Goal: Check status: Check status

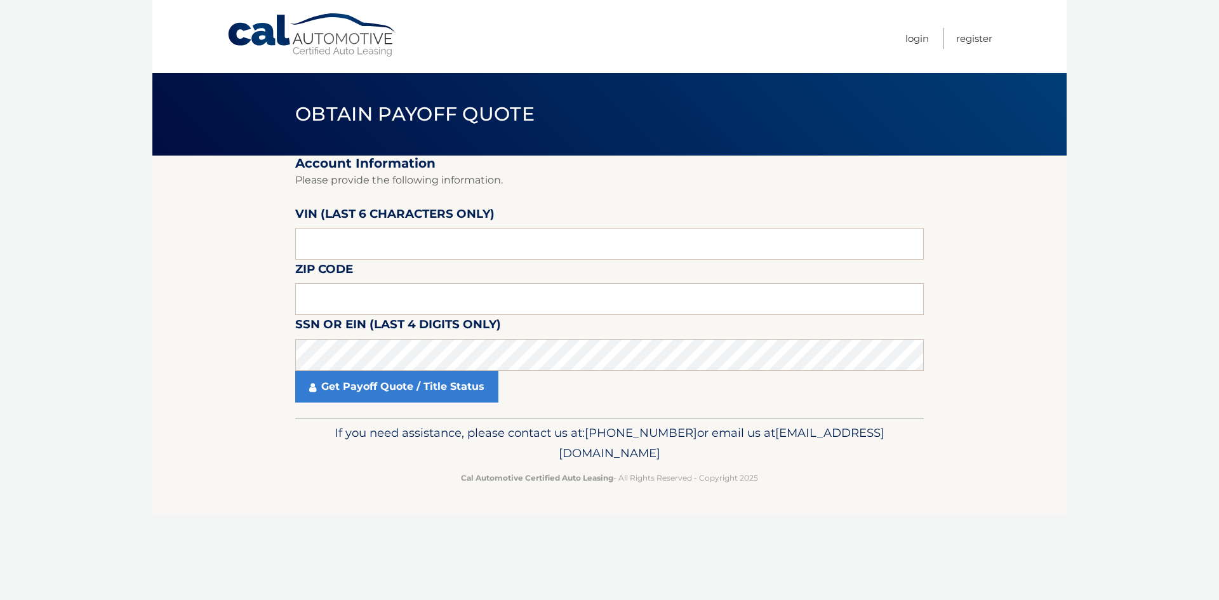
click at [368, 266] on fieldset "Account Information Please provide the following information. [PERSON_NAME] (la…" at bounding box center [609, 287] width 628 height 262
click at [362, 298] on input "text" at bounding box center [609, 299] width 628 height 32
type input "33434"
click at [369, 226] on label "VIN (last 6 characters only)" at bounding box center [394, 215] width 199 height 23
click at [361, 249] on input "text" at bounding box center [609, 244] width 628 height 32
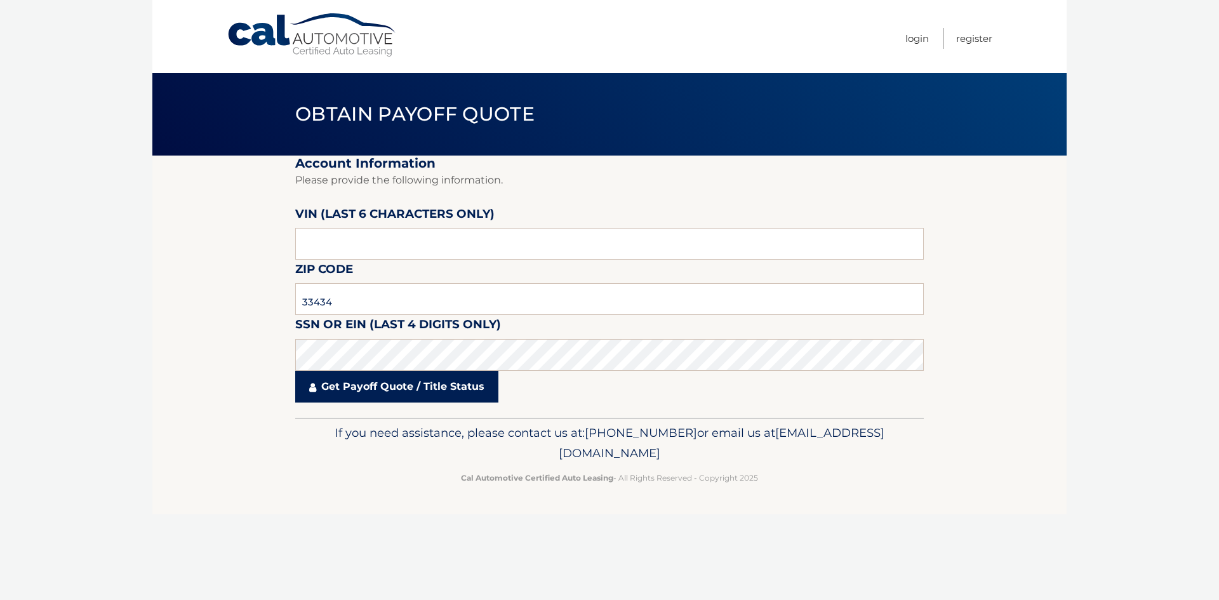
click at [371, 391] on link "Get Payoff Quote / Title Status" at bounding box center [396, 387] width 203 height 32
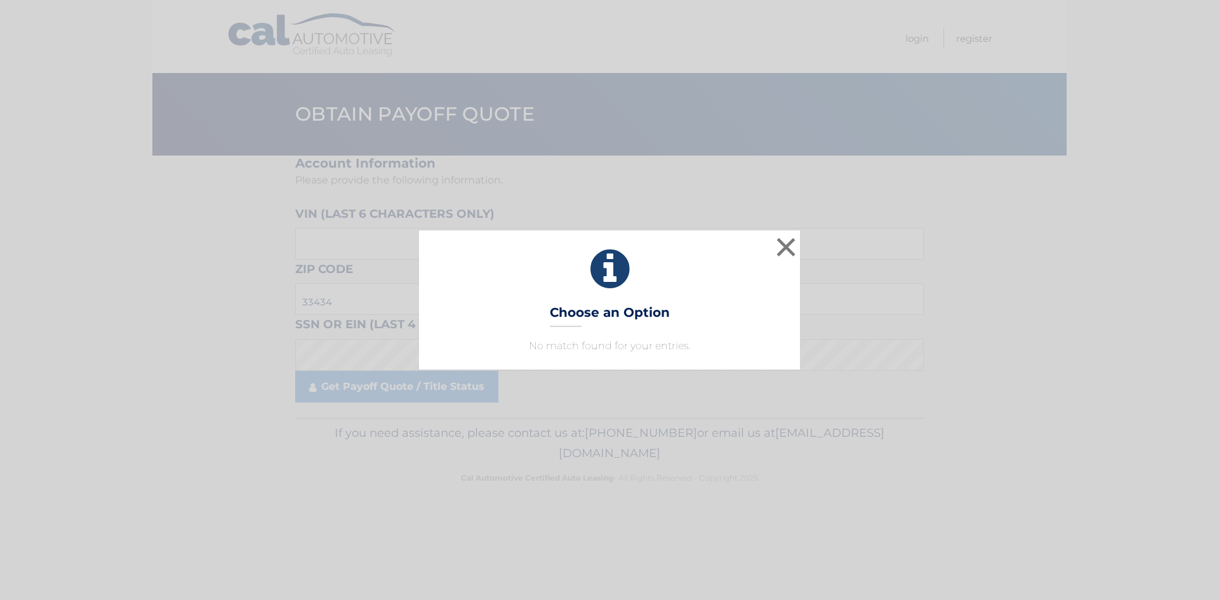
click at [575, 343] on p "No match found for your entries." at bounding box center [609, 345] width 349 height 15
click at [787, 251] on button "×" at bounding box center [785, 246] width 25 height 25
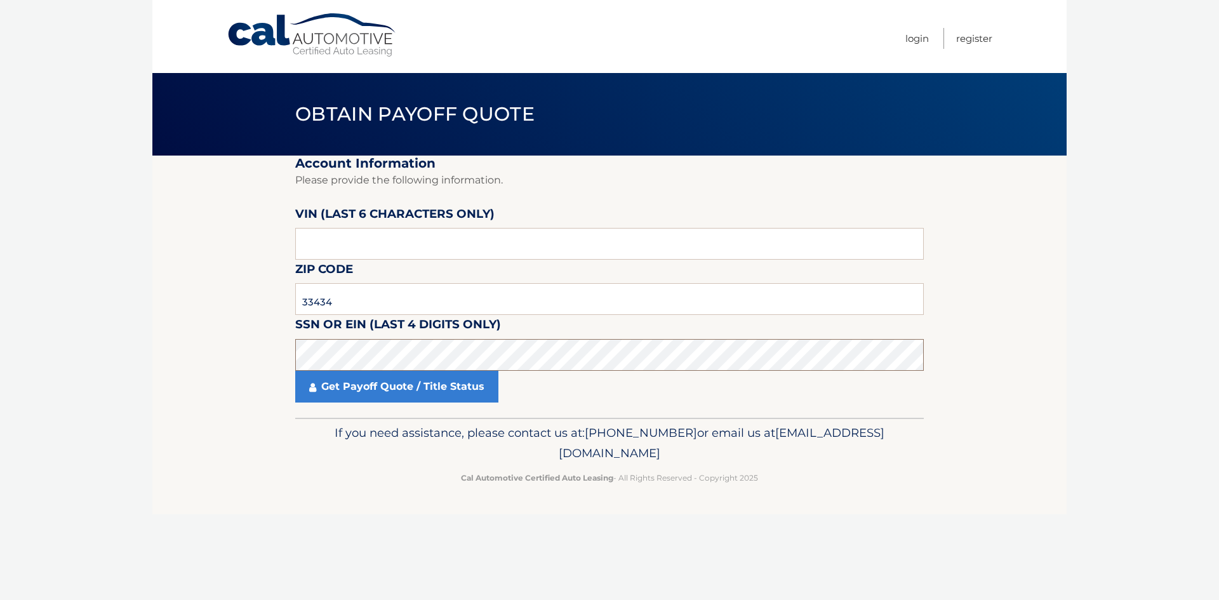
click at [261, 372] on section "Account Information Please provide the following information. VIN (last 6 chara…" at bounding box center [609, 287] width 914 height 262
click button "For Originating Dealer" at bounding box center [0, 0] width 0 height 0
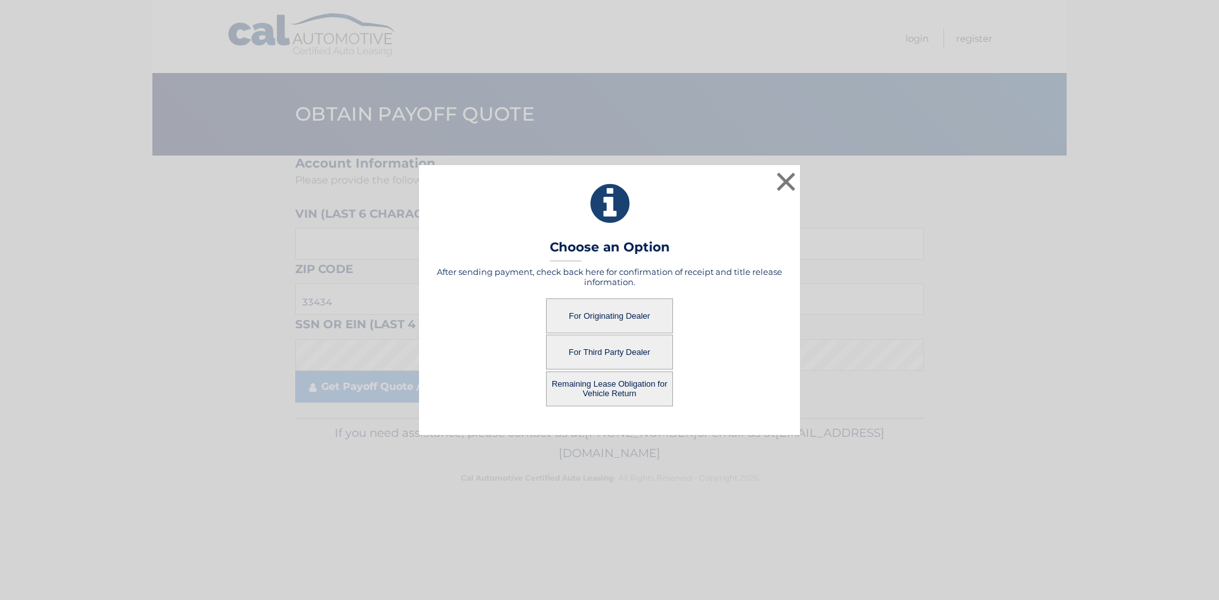
click at [617, 322] on button "For Originating Dealer" at bounding box center [609, 315] width 127 height 35
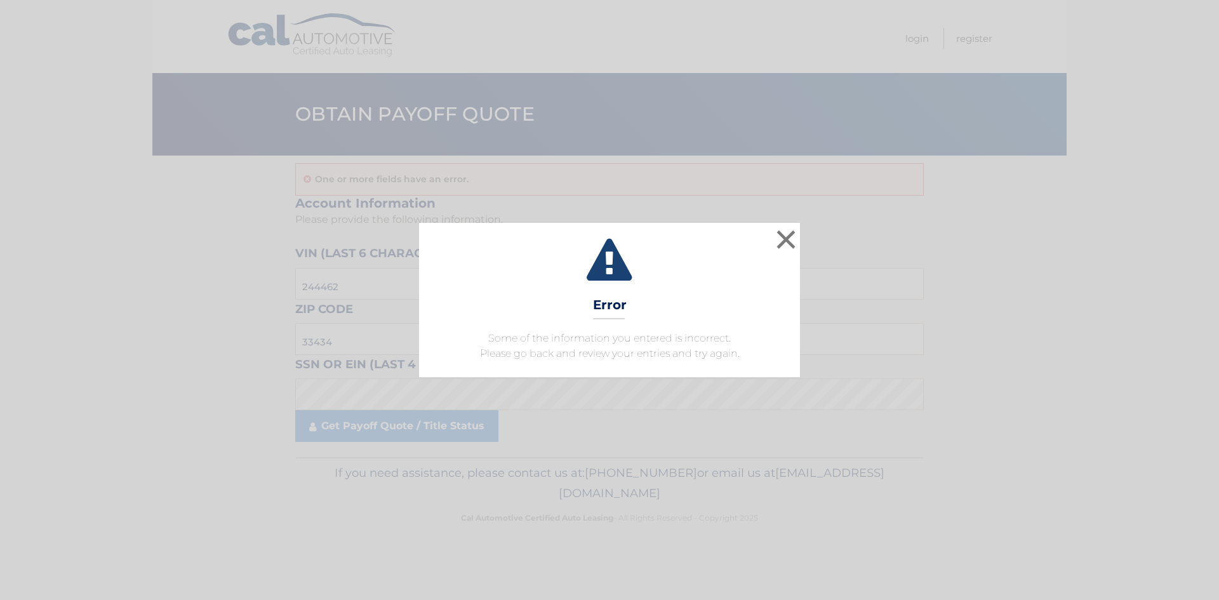
click at [649, 310] on div "× Error Some of the information you entered is incorrect. Please go back and re…" at bounding box center [609, 300] width 381 height 154
click at [788, 245] on button "×" at bounding box center [785, 239] width 25 height 25
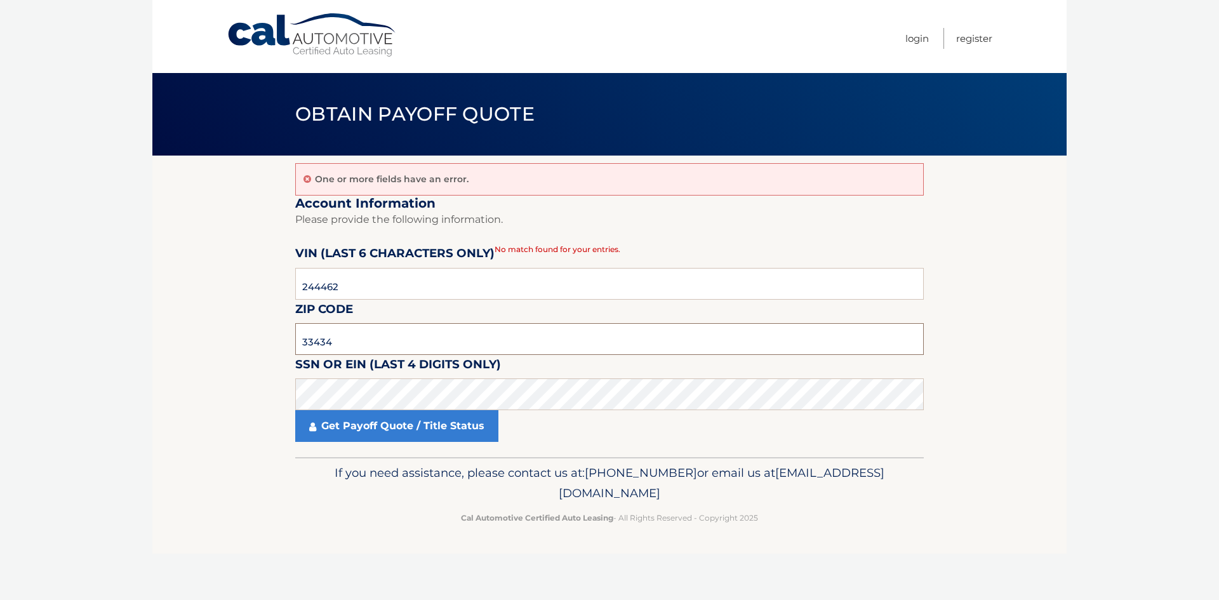
drag, startPoint x: 336, startPoint y: 336, endPoint x: 137, endPoint y: 366, distance: 200.9
click at [137, 366] on body "Cal Automotive Menu Login Register Obtain Payoff Quote" at bounding box center [609, 300] width 1219 height 600
drag, startPoint x: 397, startPoint y: 282, endPoint x: 241, endPoint y: 309, distance: 159.2
click at [241, 309] on section "One or more fields have an error. Account Information Please provide the follow…" at bounding box center [609, 307] width 914 height 302
click at [382, 287] on input "244462" at bounding box center [609, 284] width 628 height 32
